Goal: Entertainment & Leisure: Consume media (video, audio)

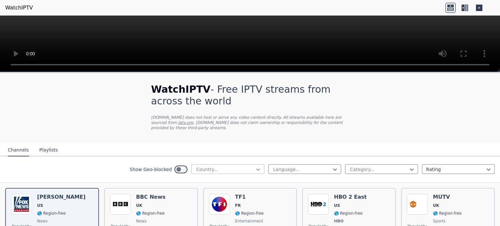
click at [255, 166] on icon at bounding box center [258, 169] width 7 height 7
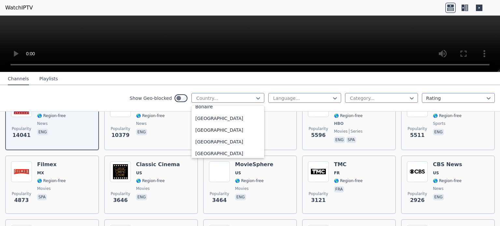
scroll to position [263, 0]
click at [204, 142] on div "[GEOGRAPHIC_DATA]" at bounding box center [227, 143] width 73 height 12
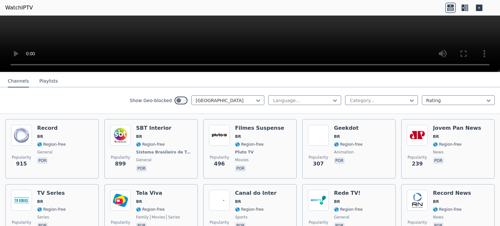
scroll to position [65, 0]
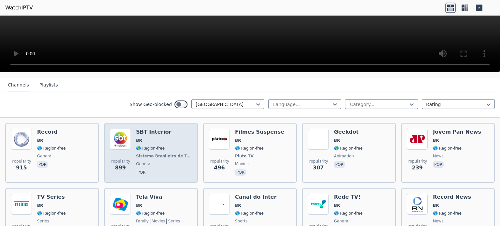
click at [161, 139] on div "SBT Interior BR 🌎 Region-free Sistema Brasileiro de Televisão general por" at bounding box center [164, 153] width 56 height 48
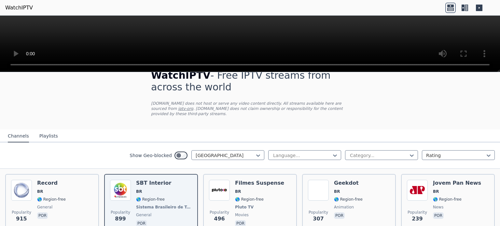
scroll to position [0, 0]
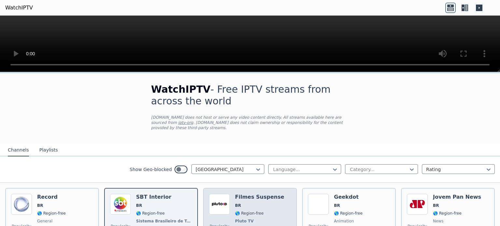
click at [255, 195] on div "Filmes Suspense BR 🌎 Region-free Pluto TV movies por" at bounding box center [259, 218] width 49 height 48
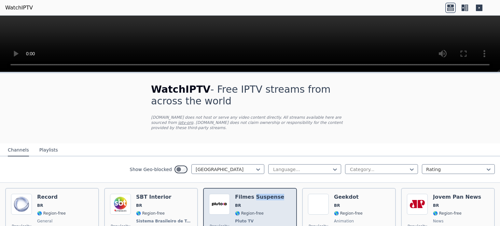
click at [255, 195] on div "Filmes Suspense BR 🌎 Region-free Pluto TV movies por" at bounding box center [259, 218] width 49 height 48
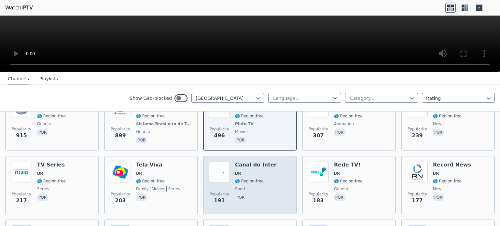
scroll to position [98, 0]
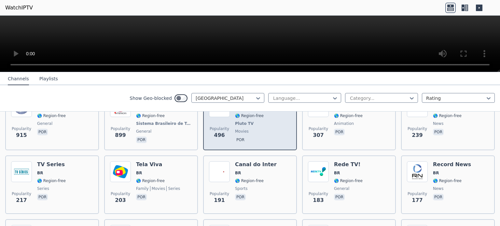
click at [231, 129] on div "Popularity 496 Filmes Suspense BR 🌎 Region-free Pluto TV movies por" at bounding box center [250, 120] width 82 height 48
click at [272, 128] on div "Popularity 496 Filmes Suspense BR 🌎 Region-free Pluto TV movies por" at bounding box center [250, 120] width 82 height 48
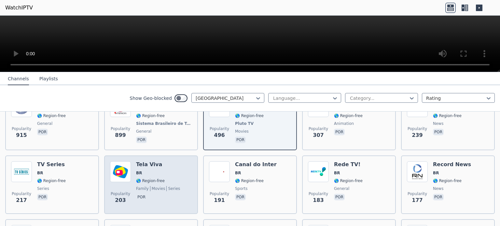
click at [150, 178] on span "🌎 Region-free" at bounding box center [150, 180] width 29 height 5
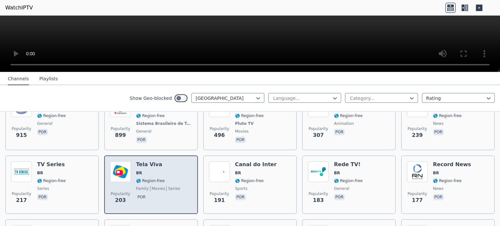
click at [150, 178] on span "🌎 Region-free" at bounding box center [150, 180] width 29 height 5
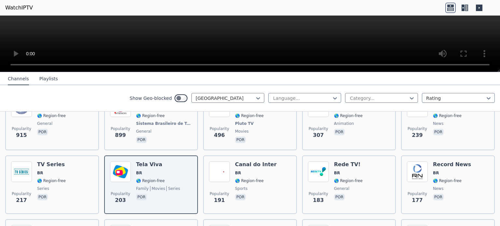
click at [76, 91] on div "Show Geo-blocked Brazil Language... Category... Rating" at bounding box center [250, 98] width 500 height 26
click at [49, 79] on button "Playlists" at bounding box center [48, 79] width 19 height 12
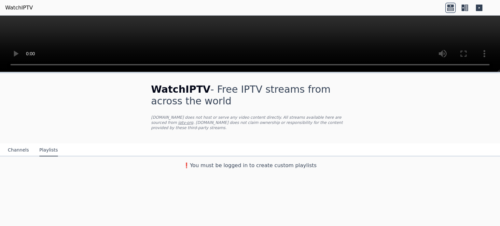
click at [49, 144] on button "Playlists" at bounding box center [48, 150] width 19 height 12
click at [12, 144] on button "Channels" at bounding box center [18, 150] width 21 height 12
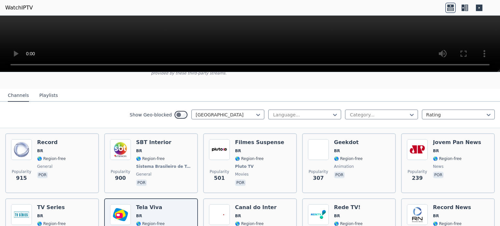
scroll to position [65, 0]
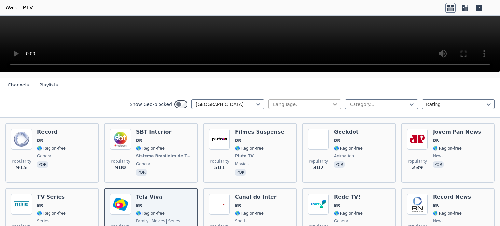
click at [332, 101] on icon at bounding box center [335, 104] width 7 height 7
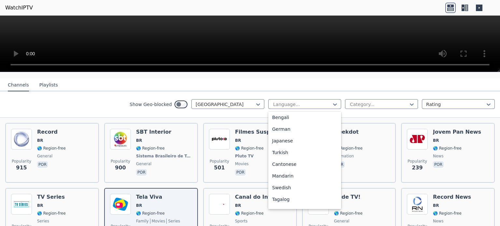
scroll to position [163, 0]
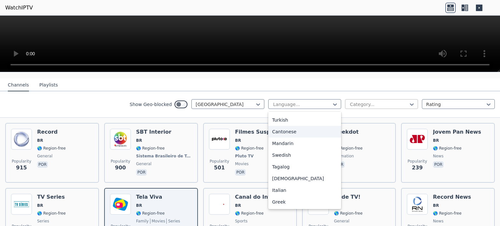
click at [398, 101] on div at bounding box center [378, 104] width 59 height 7
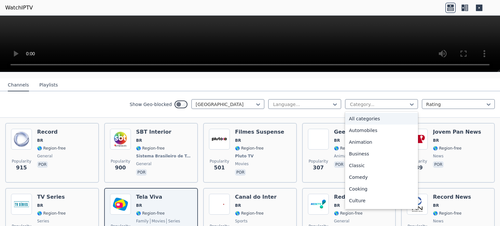
click at [363, 113] on div "All categories" at bounding box center [381, 119] width 73 height 12
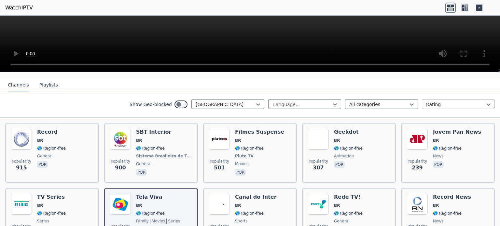
click at [432, 101] on div at bounding box center [455, 104] width 59 height 7
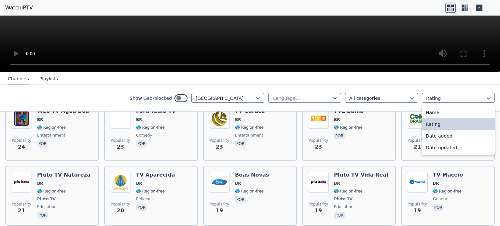
scroll to position [781, 0]
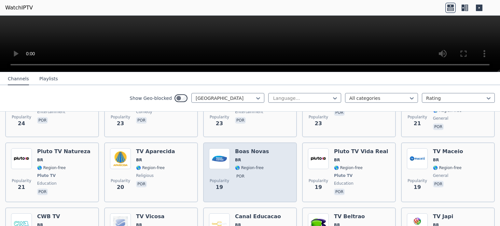
click at [263, 148] on div "Popularity 19 Boas Novas BR 🌎 Region-free por" at bounding box center [250, 172] width 82 height 48
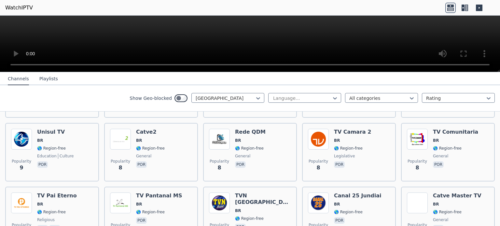
scroll to position [1595, 0]
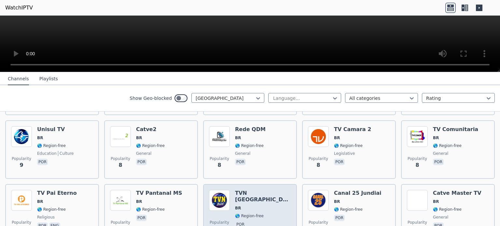
click at [286, 190] on div "Popularity 8 TVN [GEOGRAPHIC_DATA] BR 🌎 Region-free por" at bounding box center [250, 213] width 82 height 47
drag, startPoint x: 284, startPoint y: 147, endPoint x: 243, endPoint y: 159, distance: 42.2
click at [243, 221] on span "por" at bounding box center [263, 225] width 56 height 8
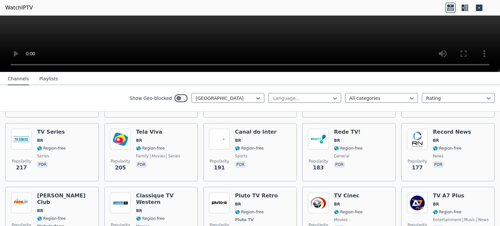
scroll to position [293, 0]
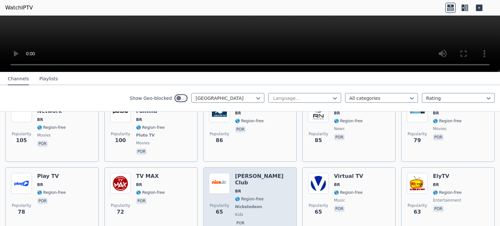
click at [264, 183] on div "Popularity 65 [PERSON_NAME] Club BR 🌎 Region-free Nickelodeon kids por" at bounding box center [250, 200] width 82 height 55
drag, startPoint x: 264, startPoint y: 183, endPoint x: 254, endPoint y: 179, distance: 10.4
click at [254, 204] on span "Nickelodeon" at bounding box center [248, 206] width 27 height 5
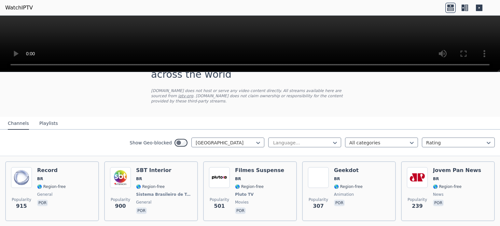
scroll to position [0, 0]
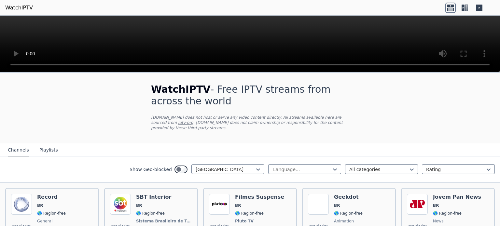
click at [449, 7] on icon at bounding box center [450, 6] width 7 height 3
click at [462, 7] on icon at bounding box center [465, 8] width 10 height 10
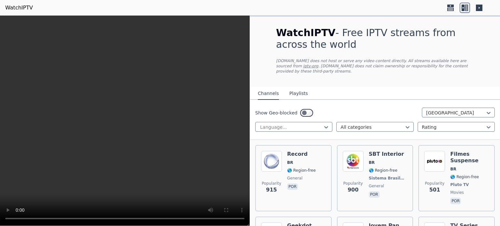
click at [480, 5] on icon at bounding box center [479, 8] width 7 height 7
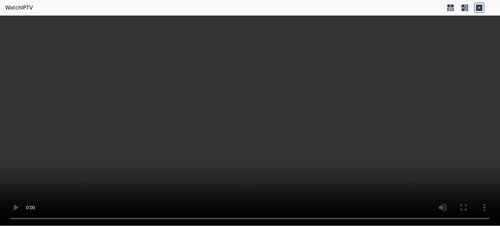
click at [464, 6] on icon at bounding box center [463, 8] width 3 height 7
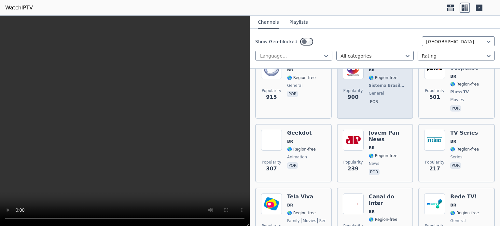
scroll to position [98, 0]
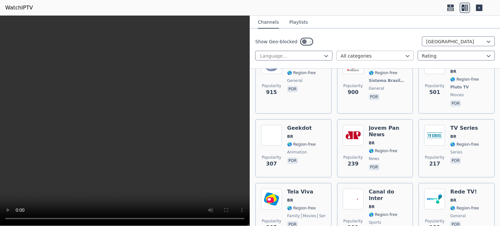
click at [381, 54] on div at bounding box center [372, 56] width 63 height 7
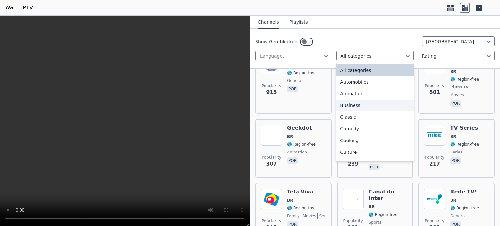
click at [350, 106] on div "Business" at bounding box center [374, 106] width 77 height 12
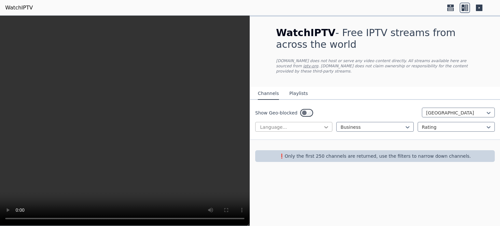
click at [327, 126] on icon at bounding box center [327, 127] width 4 height 2
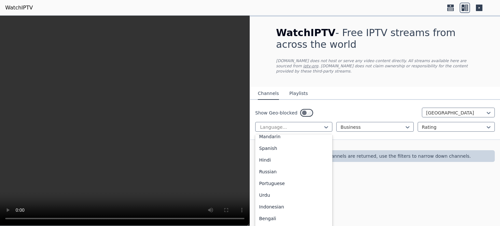
scroll to position [35, 0]
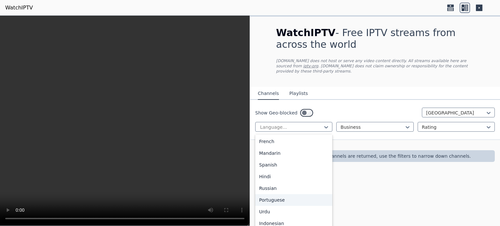
click at [286, 194] on div "Portuguese" at bounding box center [293, 200] width 77 height 12
click at [298, 124] on div at bounding box center [290, 127] width 63 height 7
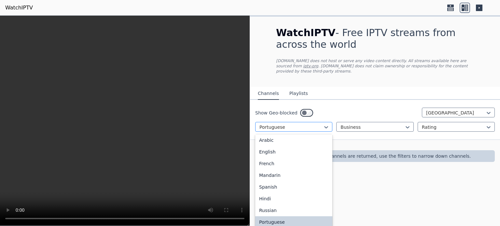
click at [298, 124] on div at bounding box center [290, 127] width 63 height 7
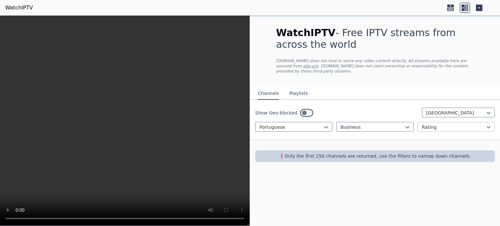
click at [485, 124] on div at bounding box center [453, 127] width 63 height 7
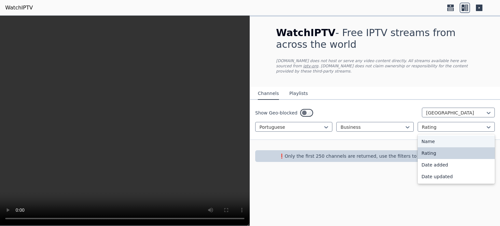
click at [447, 136] on div "Name" at bounding box center [456, 142] width 77 height 12
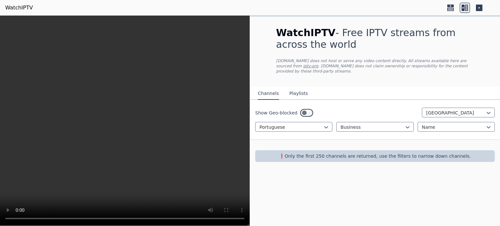
click at [386, 153] on p "❗️Only the first 250 channels are returned, use the filters to narrow down chan…" at bounding box center [375, 156] width 234 height 7
click at [291, 88] on button "Playlists" at bounding box center [298, 94] width 19 height 12
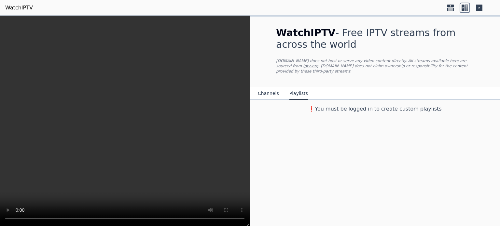
click at [358, 106] on h3 "❗️You must be logged in to create custom playlists" at bounding box center [375, 109] width 219 height 8
click at [364, 106] on h3 "❗️You must be logged in to create custom playlists" at bounding box center [375, 109] width 219 height 8
click at [372, 107] on h3 "❗️You must be logged in to create custom playlists" at bounding box center [375, 109] width 219 height 8
click at [383, 107] on div "❗️You must be logged in to create custom playlists" at bounding box center [375, 108] width 250 height 16
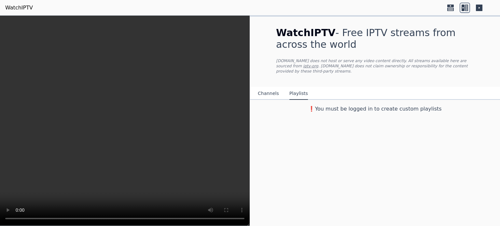
click at [385, 108] on div "❗️You must be logged in to create custom playlists" at bounding box center [375, 108] width 250 height 16
drag, startPoint x: 320, startPoint y: 67, endPoint x: 370, endPoint y: 73, distance: 50.1
click at [370, 73] on div "WatchIPTV - Free IPTV streams from across the world [DOMAIN_NAME] does not host…" at bounding box center [375, 52] width 219 height 70
click at [126, 146] on video at bounding box center [125, 121] width 250 height 211
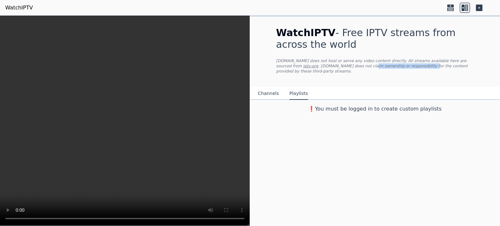
click at [165, 138] on video at bounding box center [125, 121] width 250 height 211
click at [296, 36] on span "WatchIPTV" at bounding box center [306, 32] width 60 height 11
click at [263, 91] on button "Channels" at bounding box center [268, 94] width 21 height 12
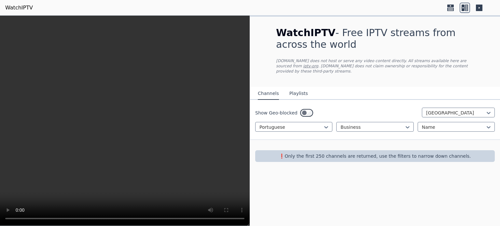
click at [450, 9] on icon at bounding box center [450, 8] width 10 height 10
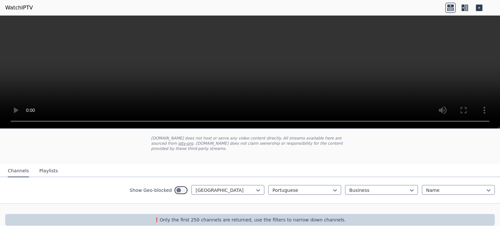
scroll to position [40, 0]
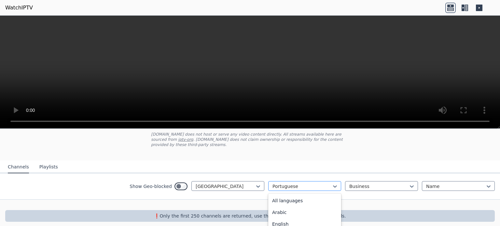
click at [292, 183] on div at bounding box center [301, 186] width 59 height 7
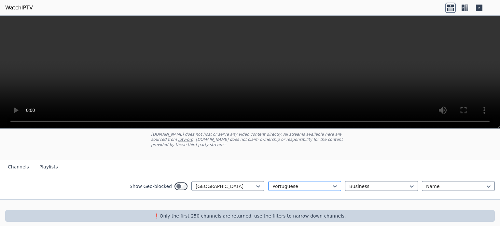
click at [292, 183] on div at bounding box center [301, 186] width 59 height 7
click at [136, 164] on nav "Channels Playlists" at bounding box center [250, 167] width 500 height 13
click at [375, 186] on div "Show Geo-blocked Brazil Portuguese Business Name" at bounding box center [250, 187] width 500 height 26
click at [290, 183] on div at bounding box center [301, 186] width 59 height 7
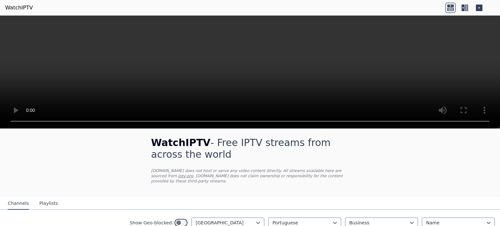
scroll to position [0, 0]
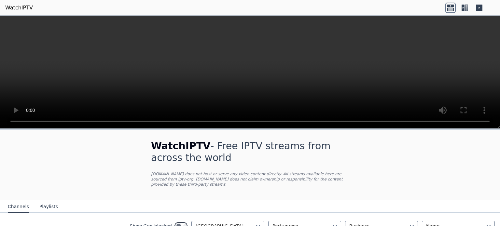
drag, startPoint x: 224, startPoint y: 143, endPoint x: 276, endPoint y: 148, distance: 53.0
click at [224, 143] on h1 "WatchIPTV - Free IPTV streams from across the world" at bounding box center [250, 151] width 198 height 23
drag, startPoint x: 320, startPoint y: 149, endPoint x: 323, endPoint y: 149, distance: 3.3
click at [320, 149] on h1 "WatchIPTV - Free IPTV streams from across the world" at bounding box center [250, 151] width 198 height 23
click at [143, 178] on div "WatchIPTV - Free IPTV streams from across the world [DOMAIN_NAME] does not host…" at bounding box center [250, 165] width 219 height 70
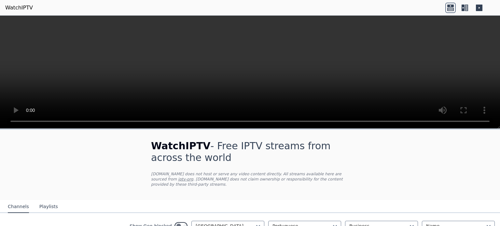
click at [194, 180] on p "[DOMAIN_NAME] does not host or serve any video content directly. All streams av…" at bounding box center [250, 180] width 198 height 16
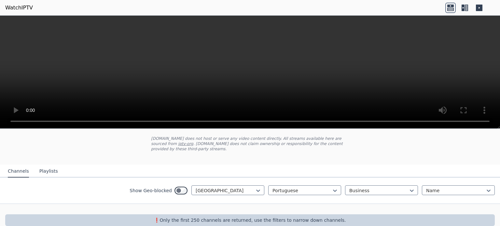
scroll to position [40, 0]
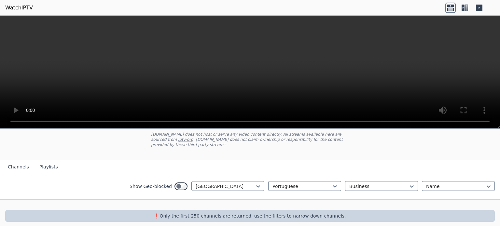
click at [23, 164] on button "Channels" at bounding box center [18, 167] width 21 height 12
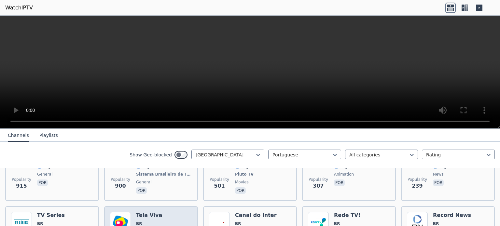
scroll to position [163, 0]
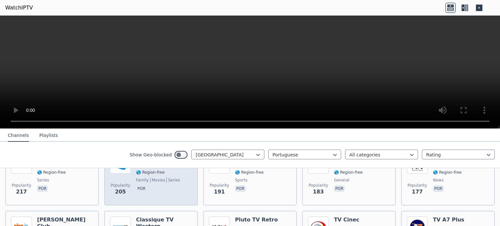
click at [138, 191] on div "Tela Viva BR 🌎 Region-free family movies series por" at bounding box center [158, 176] width 44 height 47
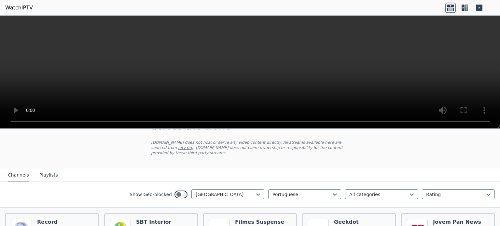
scroll to position [33, 0]
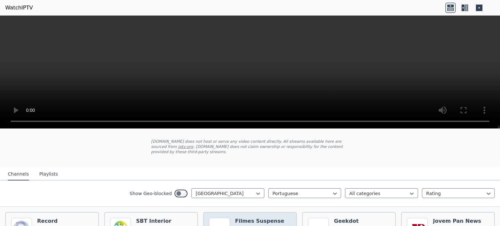
click at [258, 218] on h6 "Filmes Suspense" at bounding box center [259, 221] width 49 height 7
